Goal: Task Accomplishment & Management: Manage account settings

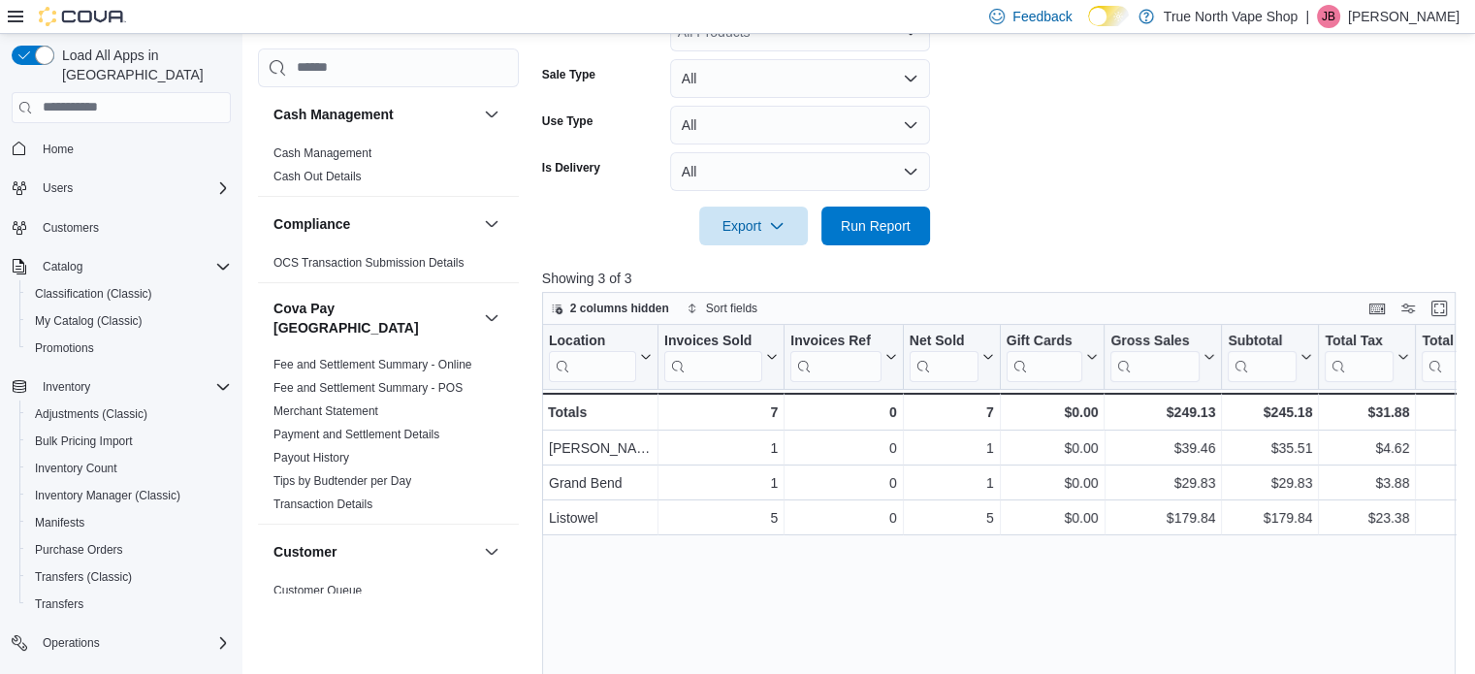
scroll to position [432, 0]
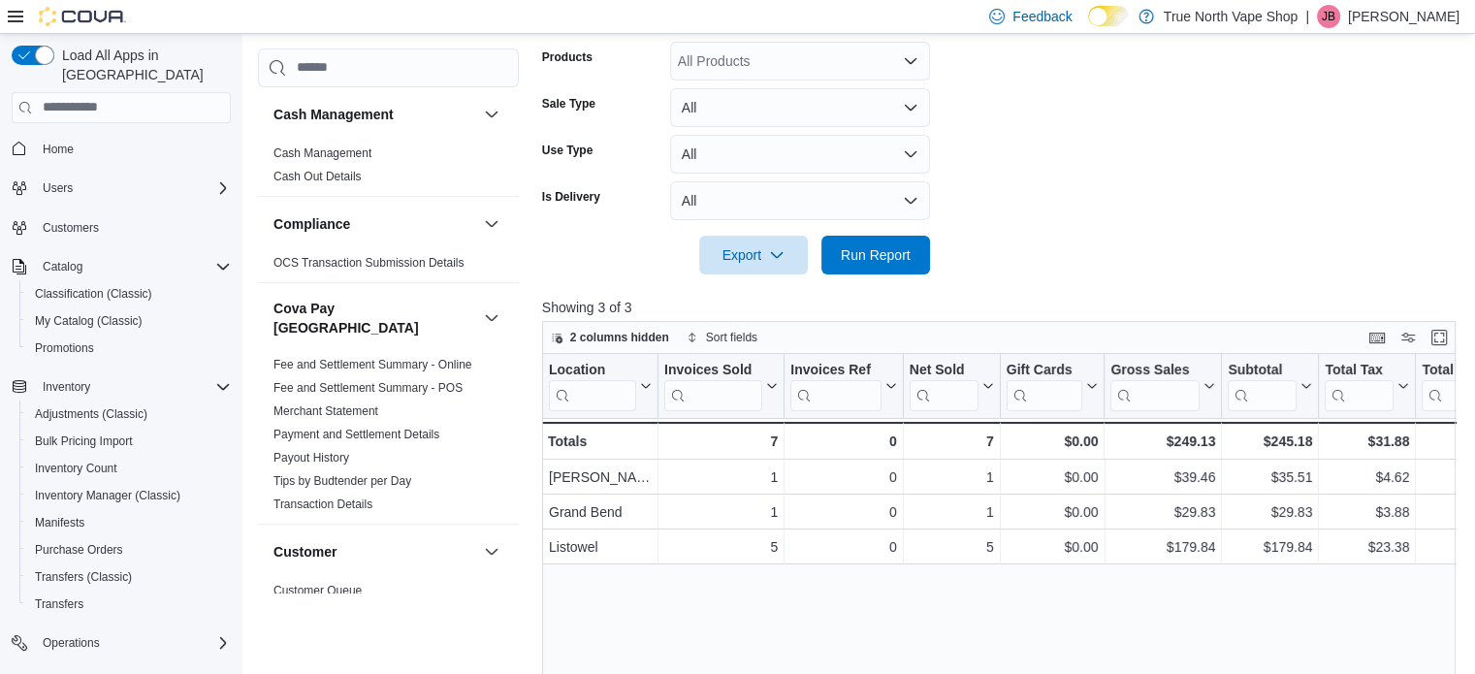
click at [1418, 19] on p "[PERSON_NAME]" at bounding box center [1403, 16] width 111 height 23
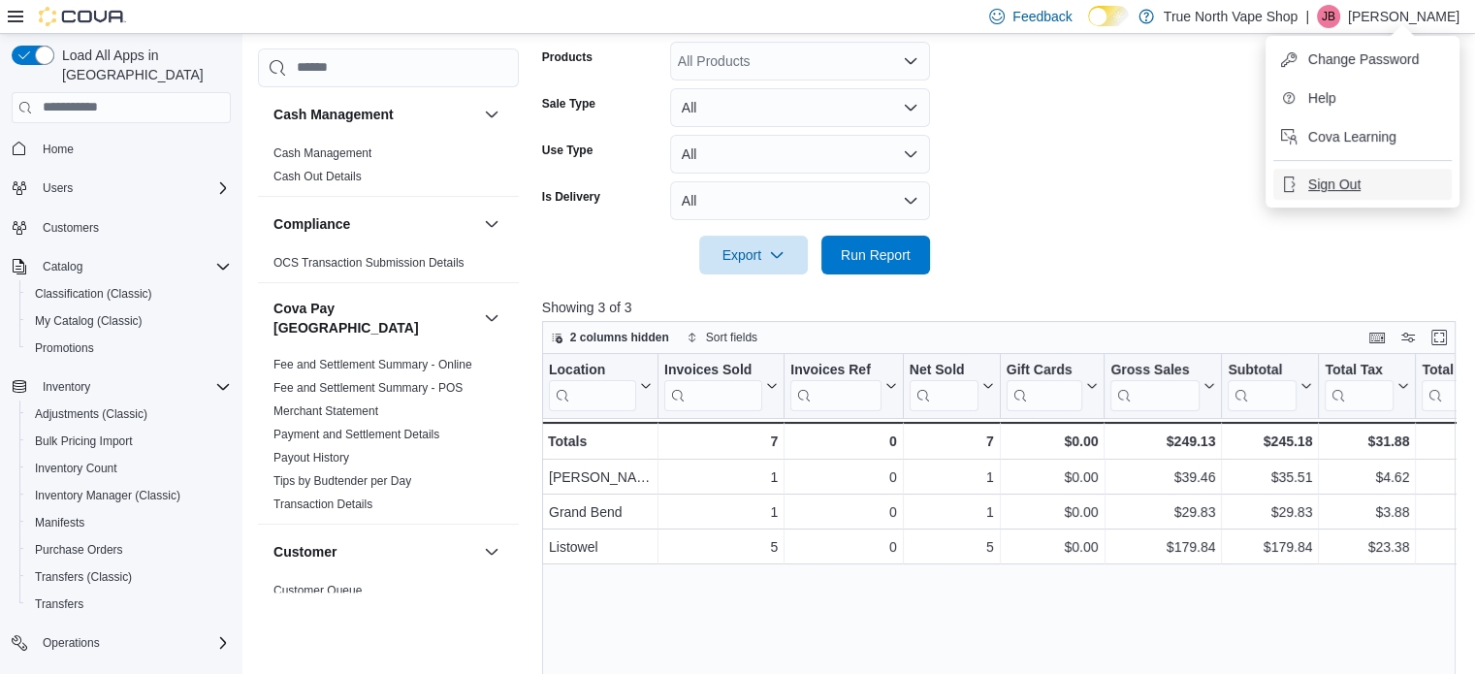
click at [1347, 181] on span "Sign Out" at bounding box center [1334, 184] width 52 height 19
